Goal: Information Seeking & Learning: Learn about a topic

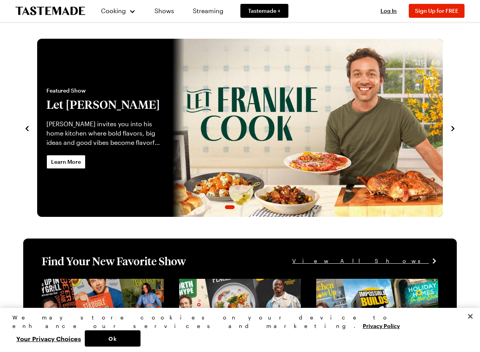
click at [451, 128] on icon "navigate to next item" at bounding box center [453, 129] width 8 height 8
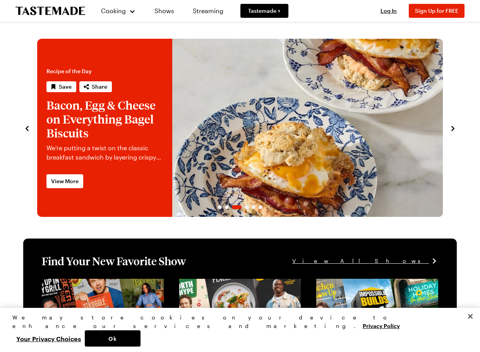
click at [32, 130] on div "Recipe of the Day Save Share Pesto Pasta Salad with Artichokes, Olives & Feta F…" at bounding box center [239, 128] width 433 height 178
click at [29, 129] on icon "navigate to previous item" at bounding box center [27, 129] width 8 height 8
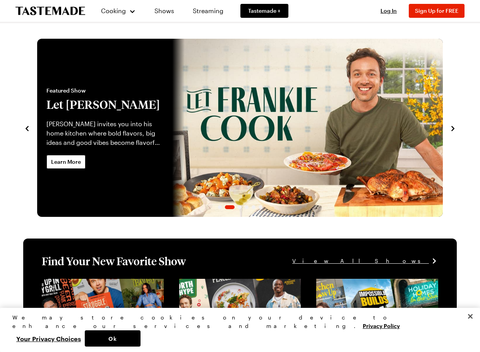
click at [455, 130] on icon "navigate to next item" at bounding box center [453, 129] width 8 height 8
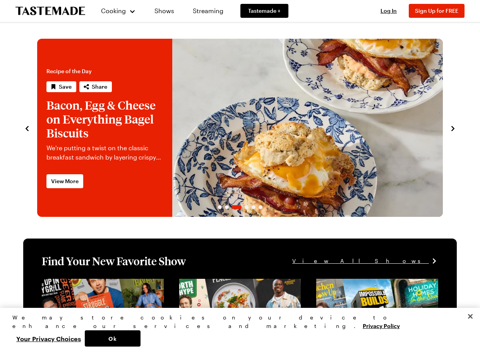
click at [450, 131] on icon "navigate to next item" at bounding box center [453, 129] width 8 height 8
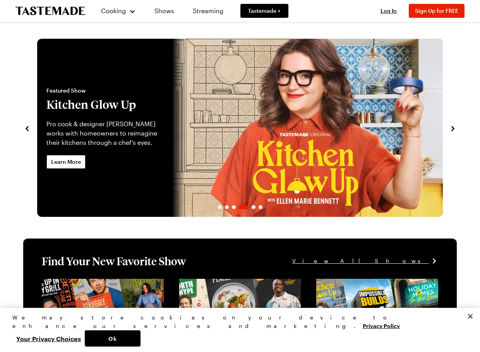
click at [451, 128] on icon "navigate to next item" at bounding box center [453, 129] width 8 height 8
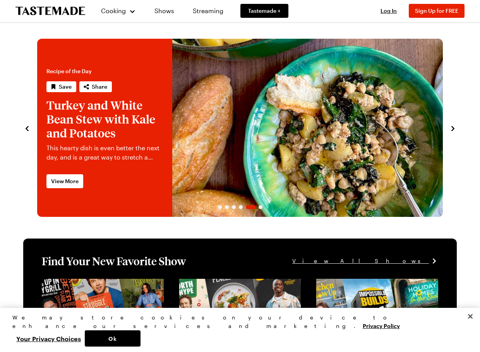
click at [453, 130] on icon "navigate to next item" at bounding box center [453, 129] width 8 height 8
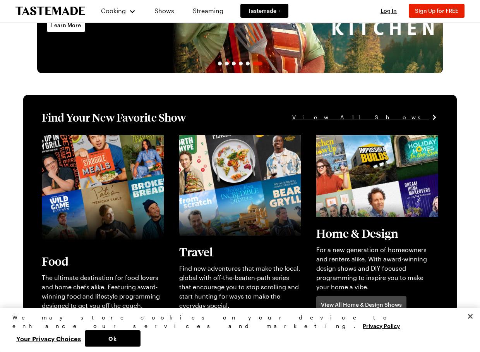
scroll to position [193, 0]
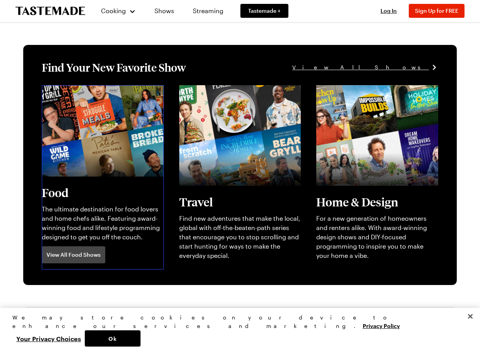
click at [53, 93] on link "View full content for [object Object]" at bounding box center [95, 89] width 106 height 7
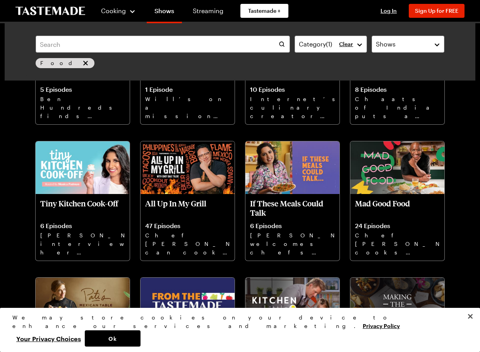
scroll to position [1500, 0]
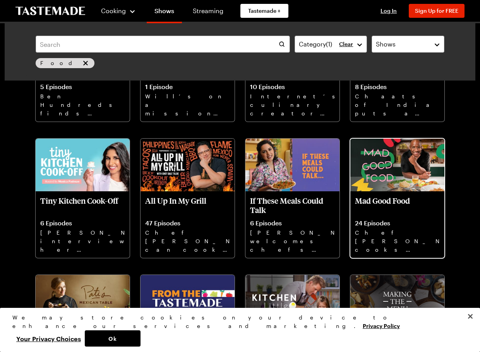
click at [395, 174] on img at bounding box center [397, 164] width 94 height 53
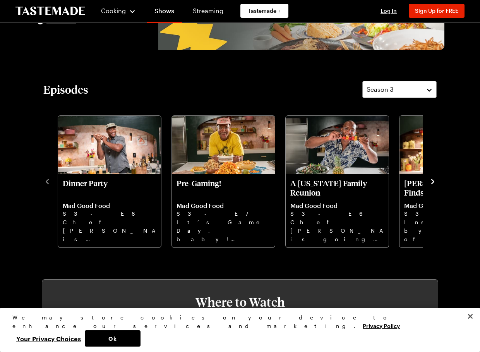
scroll to position [155, 0]
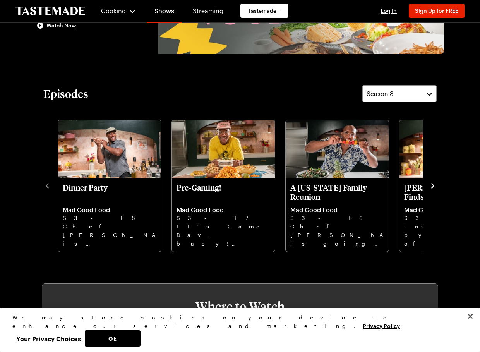
click at [432, 183] on icon "navigate to next item" at bounding box center [432, 186] width 8 height 8
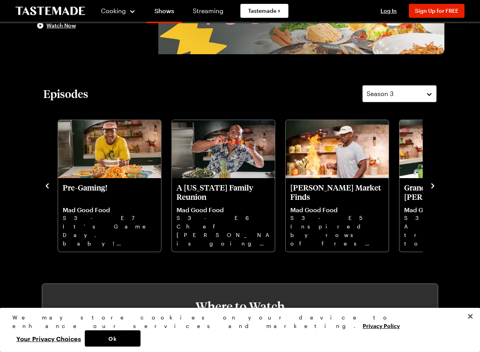
click at [431, 186] on icon "navigate to next item" at bounding box center [432, 186] width 8 height 8
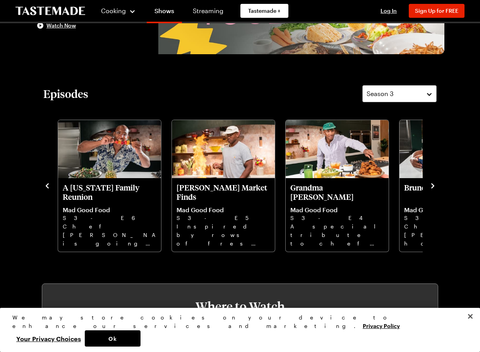
click at [432, 184] on icon "navigate to next item" at bounding box center [432, 185] width 3 height 5
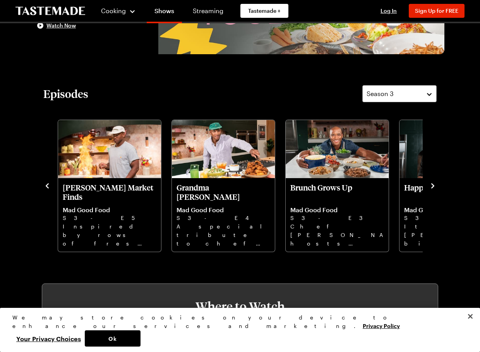
click at [432, 185] on icon "navigate to next item" at bounding box center [432, 186] width 8 height 8
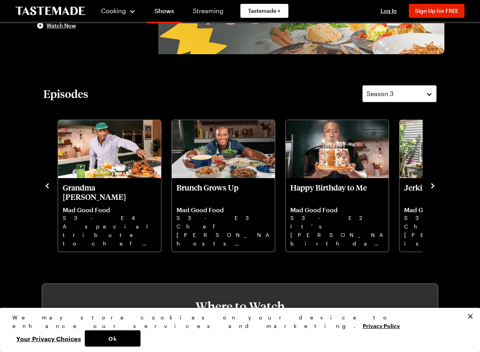
click at [432, 183] on icon "navigate to next item" at bounding box center [432, 186] width 8 height 8
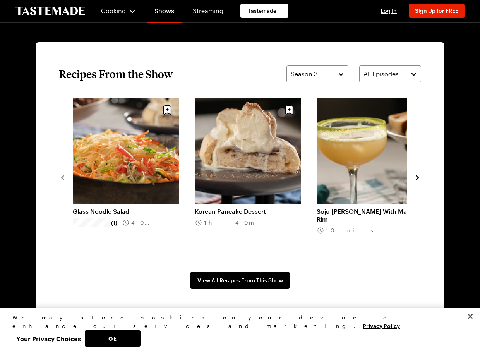
scroll to position [541, 0]
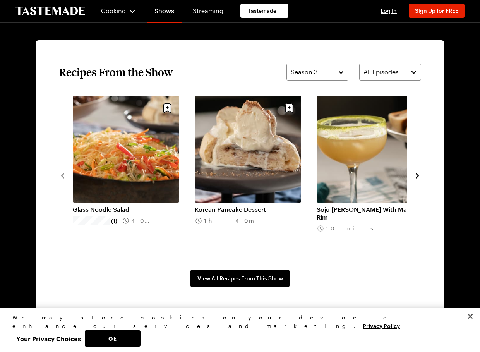
click at [416, 177] on icon "navigate to next item" at bounding box center [416, 175] width 3 height 5
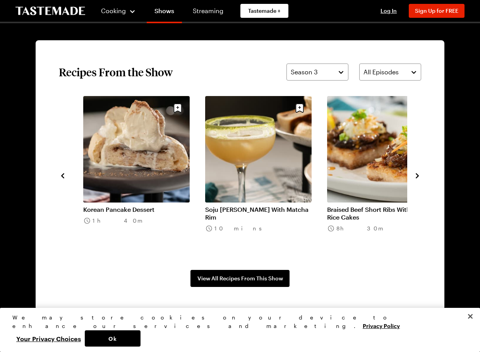
click at [65, 176] on icon "navigate to previous item" at bounding box center [63, 176] width 8 height 8
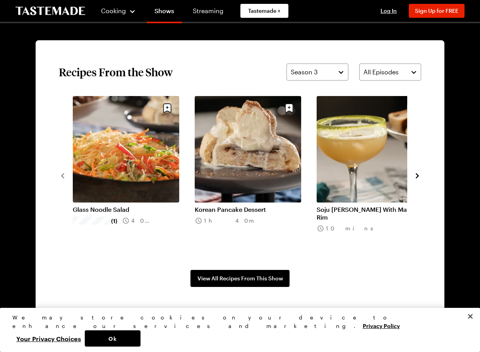
click at [418, 174] on icon "navigate to next item" at bounding box center [417, 176] width 8 height 8
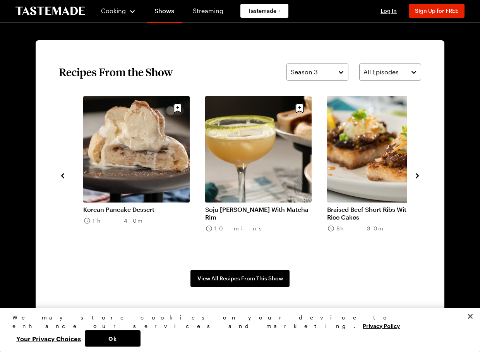
click at [418, 174] on icon "navigate to next item" at bounding box center [417, 176] width 8 height 8
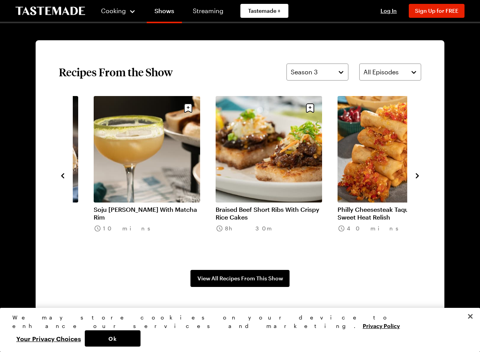
click at [416, 175] on icon "navigate to next item" at bounding box center [417, 176] width 8 height 8
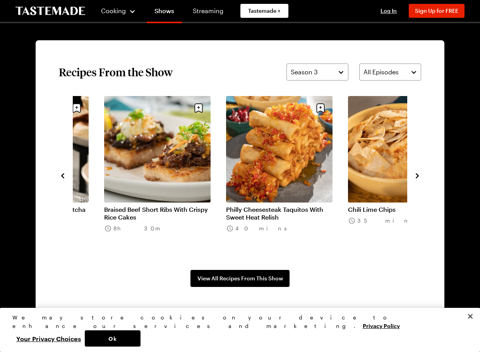
click at [418, 176] on icon "navigate to next item" at bounding box center [416, 175] width 3 height 5
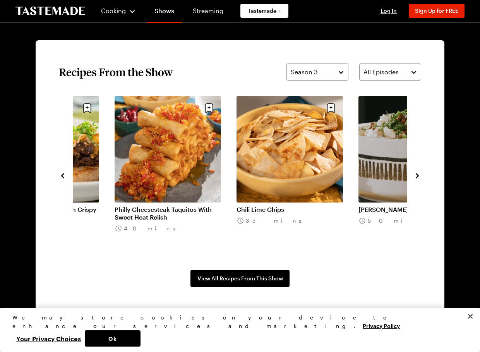
click at [418, 176] on icon "navigate to next item" at bounding box center [416, 175] width 3 height 5
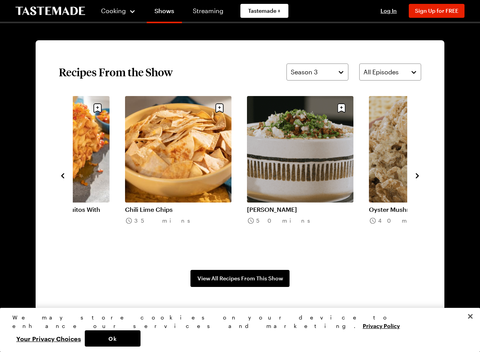
click at [418, 176] on icon "navigate to next item" at bounding box center [416, 175] width 3 height 5
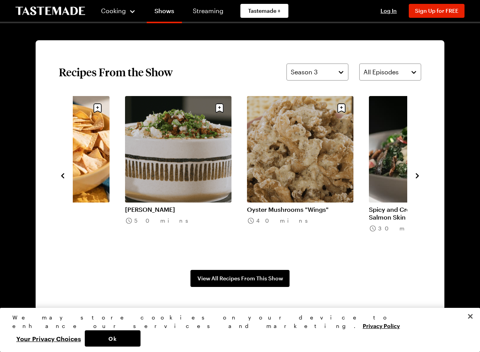
click at [418, 176] on icon "navigate to next item" at bounding box center [416, 175] width 3 height 5
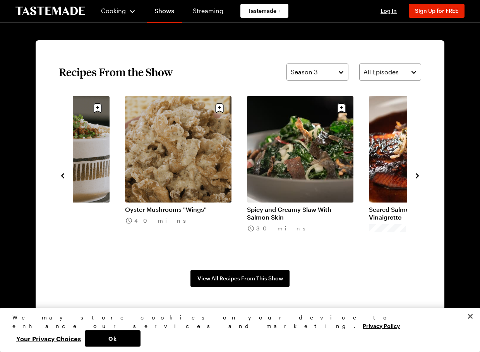
click at [418, 176] on icon "navigate to next item" at bounding box center [416, 175] width 3 height 5
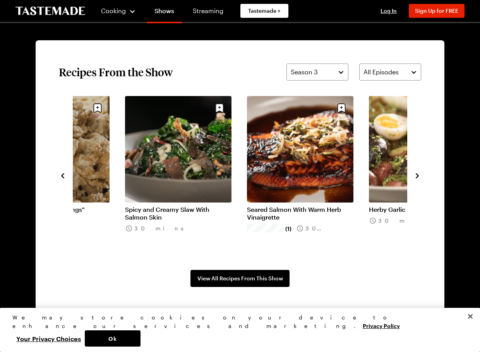
click at [418, 176] on icon "navigate to next item" at bounding box center [416, 175] width 3 height 5
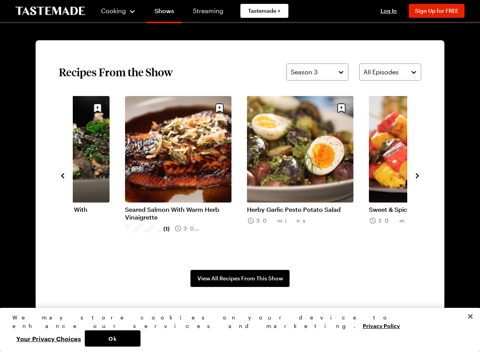
click at [418, 176] on icon "navigate to next item" at bounding box center [416, 175] width 3 height 5
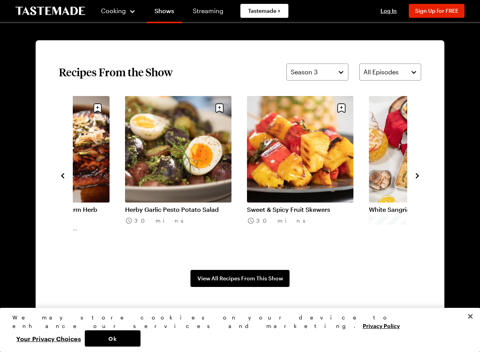
click at [418, 176] on icon "navigate to next item" at bounding box center [416, 175] width 3 height 5
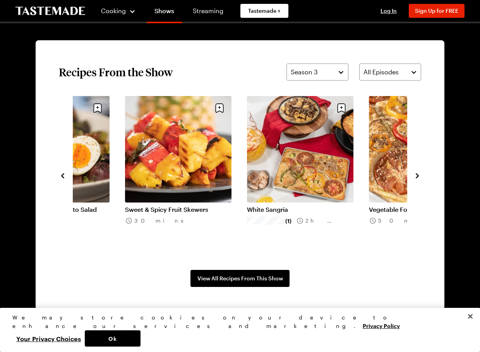
click at [418, 176] on icon "navigate to next item" at bounding box center [416, 175] width 3 height 5
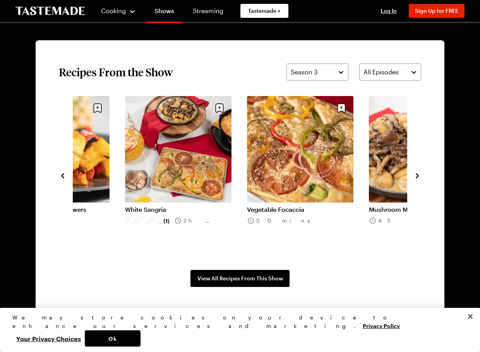
click at [418, 176] on icon "navigate to next item" at bounding box center [416, 175] width 3 height 5
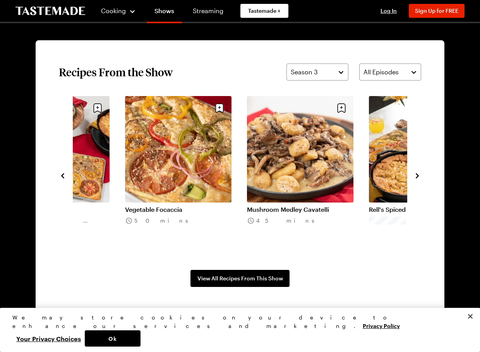
click at [418, 174] on icon "navigate to next item" at bounding box center [417, 176] width 8 height 8
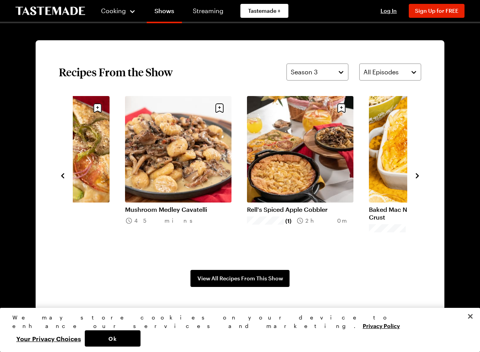
click at [418, 174] on icon "navigate to next item" at bounding box center [417, 176] width 8 height 8
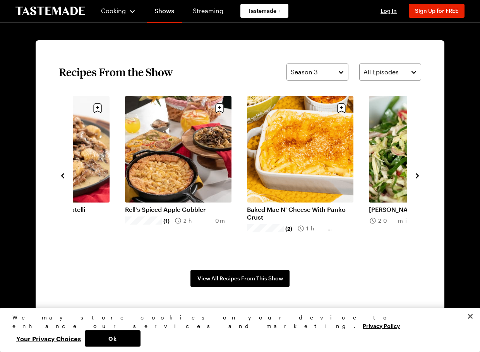
click at [418, 174] on icon "navigate to next item" at bounding box center [417, 176] width 8 height 8
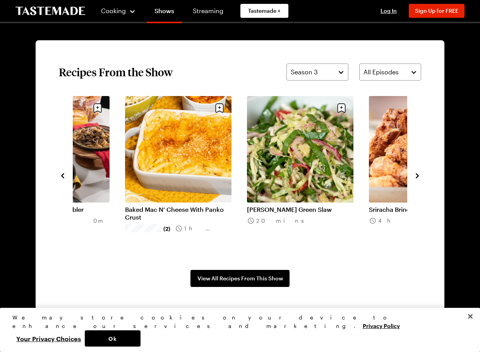
click at [174, 205] on link "Baked Mac N' Cheese With Panko Crust" at bounding box center [178, 212] width 106 height 15
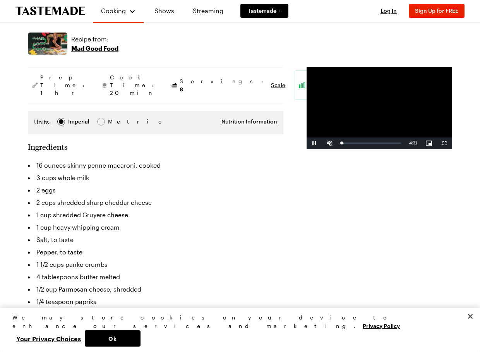
scroll to position [155, 0]
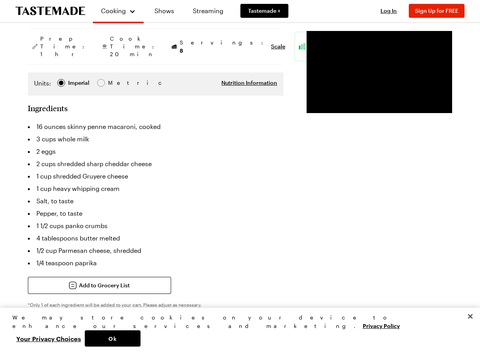
click at [91, 170] on li "1 cup shredded Gruyere cheese" at bounding box center [155, 176] width 255 height 12
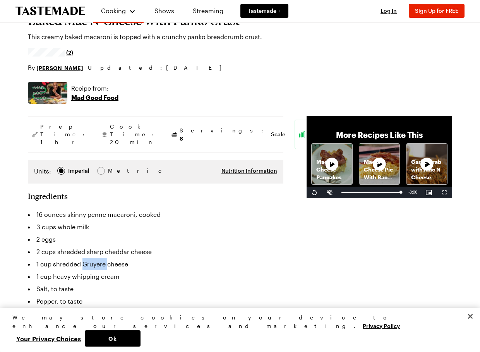
scroll to position [116, 0]
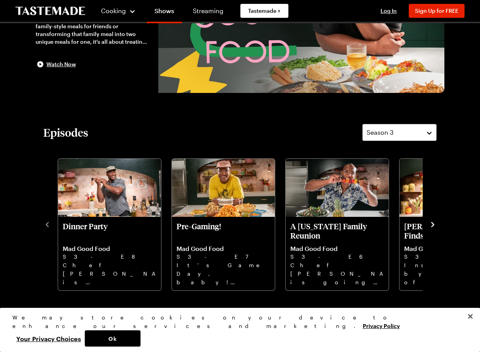
scroll to position [541, 0]
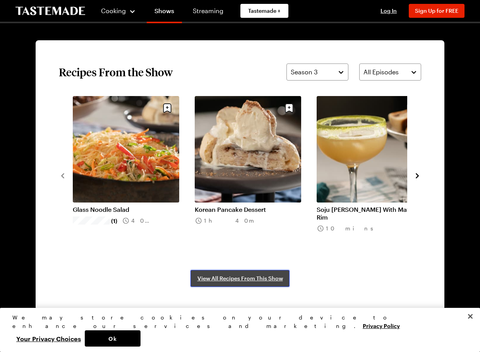
click at [253, 274] on span "View All Recipes From This Show" at bounding box center [239, 278] width 85 height 8
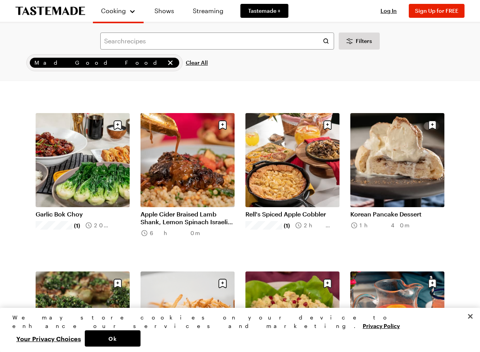
scroll to position [657, 0]
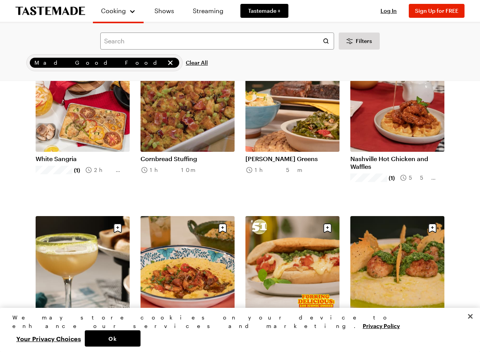
scroll to position [1702, 0]
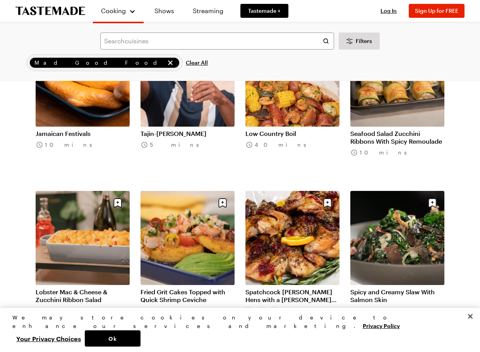
scroll to position [2514, 0]
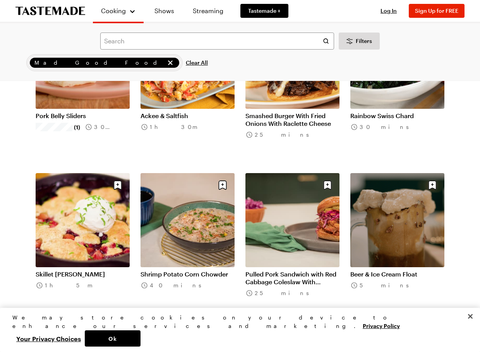
scroll to position [3480, 0]
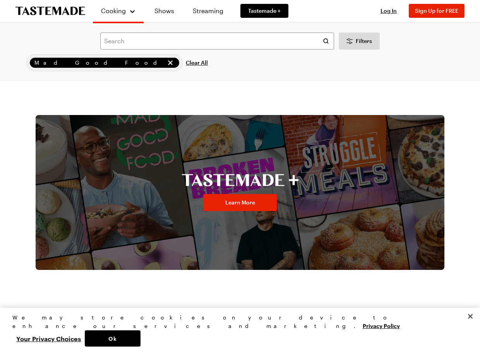
scroll to position [3942, 0]
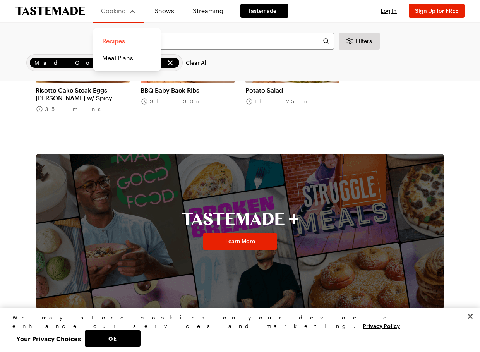
click at [118, 40] on link "Recipes" at bounding box center [126, 40] width 59 height 17
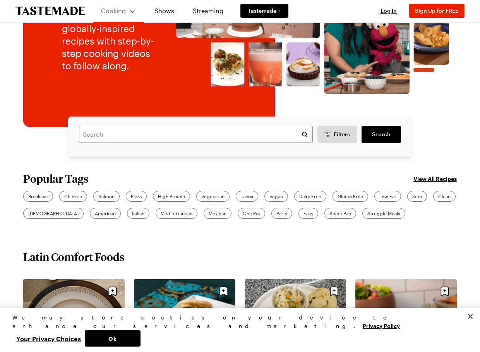
scroll to position [116, 0]
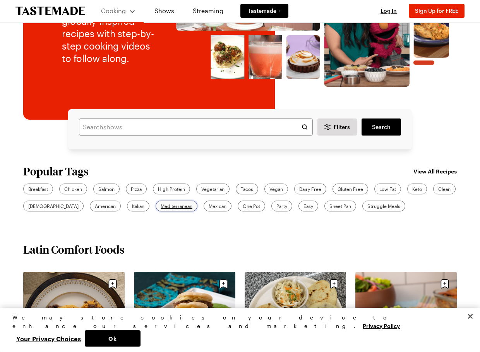
click at [160, 204] on span "Mediterranean" at bounding box center [176, 205] width 32 height 7
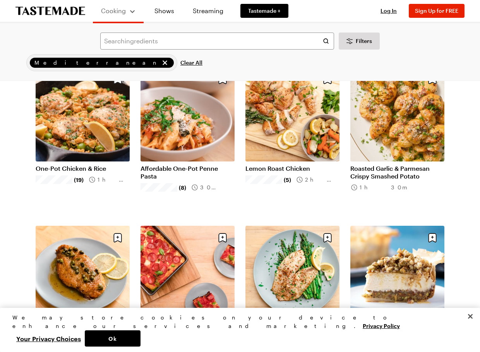
scroll to position [77, 0]
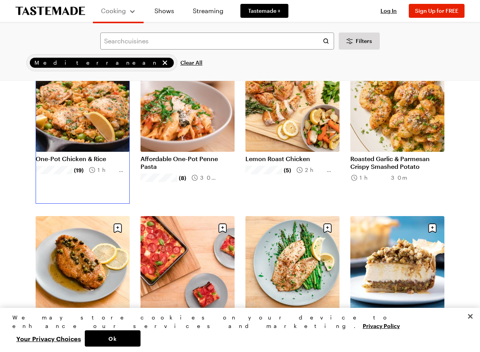
click at [84, 155] on link "One-Pot Chicken & Rice" at bounding box center [83, 159] width 94 height 8
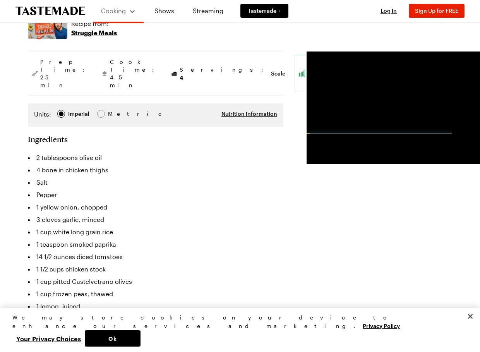
scroll to position [155, 0]
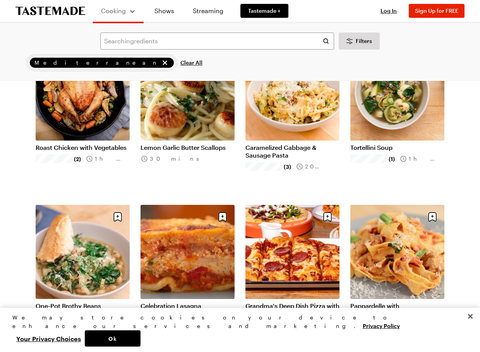
scroll to position [735, 0]
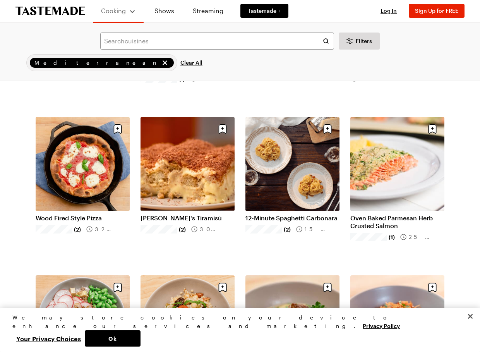
scroll to position [1624, 0]
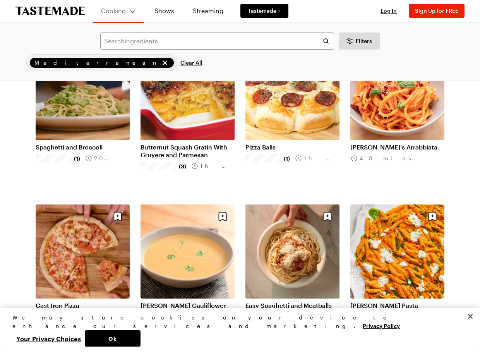
scroll to position [2591, 0]
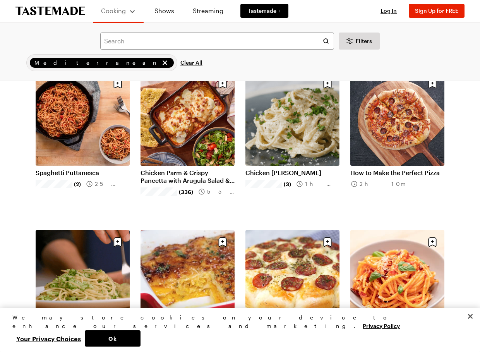
scroll to position [2436, 0]
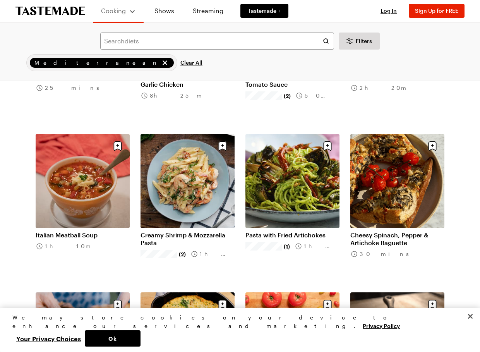
scroll to position [4472, 0]
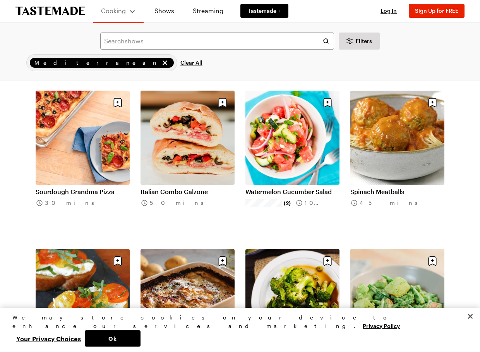
scroll to position [5477, 0]
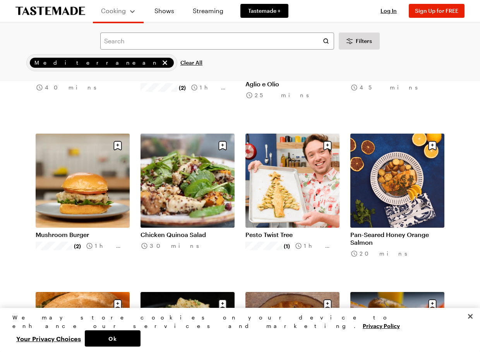
scroll to position [6367, 0]
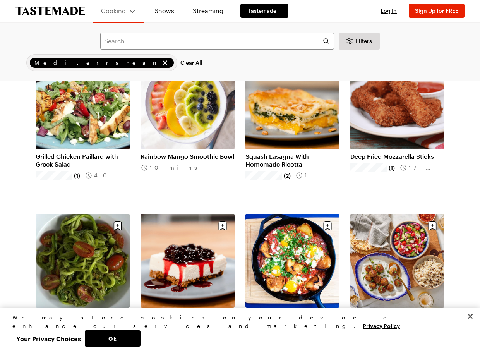
scroll to position [7372, 0]
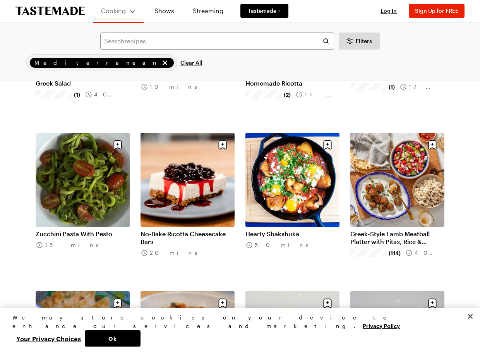
scroll to position [7450, 0]
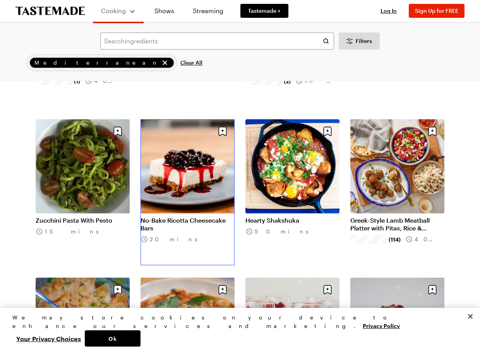
click at [190, 216] on link "No-Bake Ricotta Cheesecake Bars" at bounding box center [187, 223] width 94 height 15
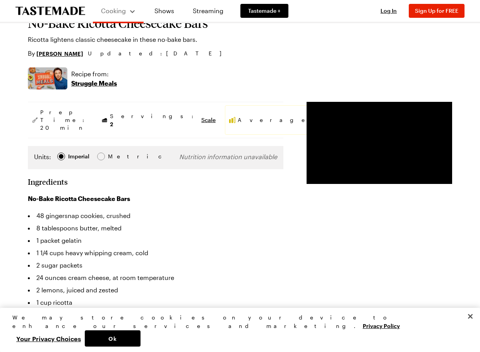
scroll to position [77, 0]
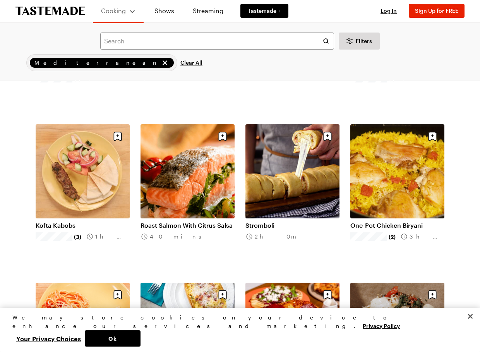
scroll to position [8300, 0]
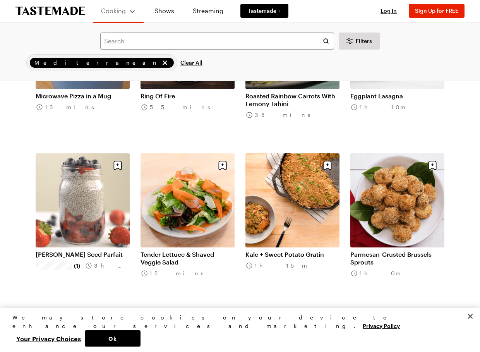
scroll to position [9190, 0]
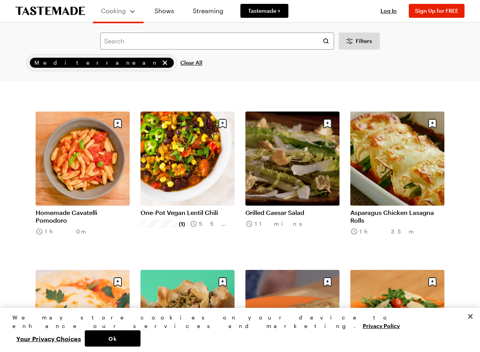
scroll to position [10040, 0]
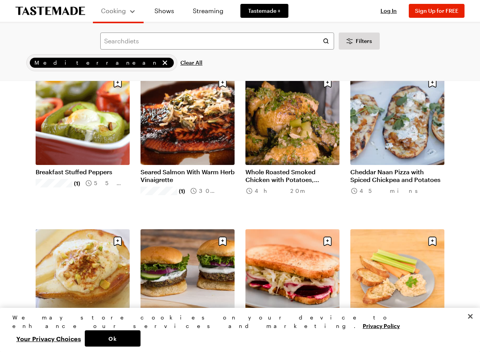
scroll to position [11201, 0]
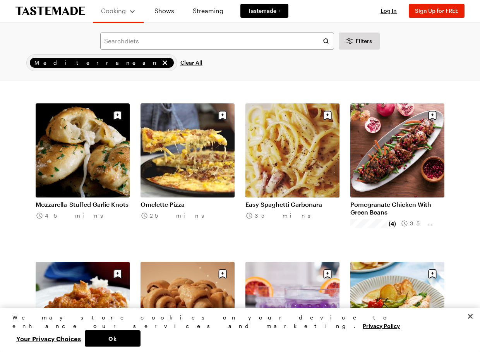
scroll to position [12090, 0]
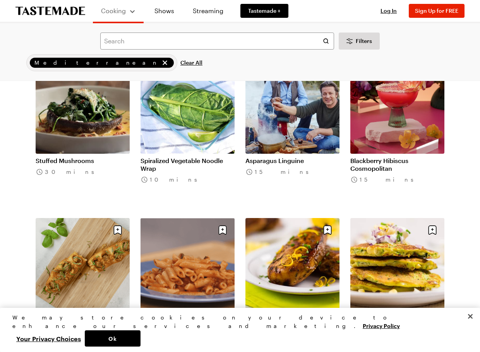
scroll to position [12477, 0]
